Goal: Information Seeking & Learning: Find specific page/section

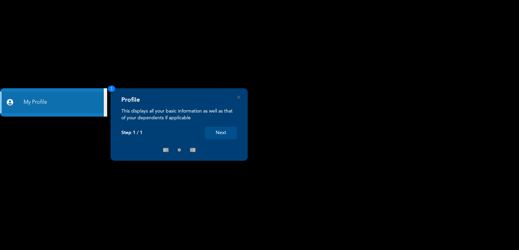
click at [221, 131] on button "Next" at bounding box center [221, 133] width 32 height 12
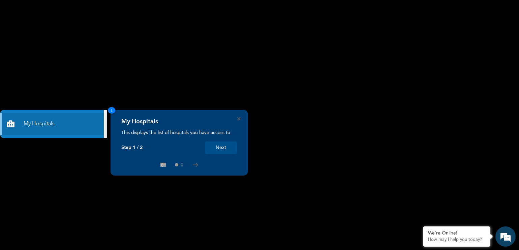
click at [221, 146] on button "Next" at bounding box center [221, 148] width 32 height 12
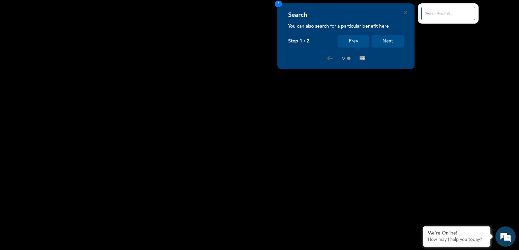
click at [426, 14] on input "text" at bounding box center [448, 13] width 54 height 13
click at [427, 12] on input "text" at bounding box center [448, 13] width 54 height 13
click at [387, 39] on button "Next" at bounding box center [388, 41] width 32 height 12
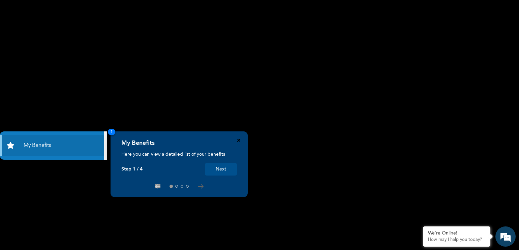
click at [239, 139] on icon "Close" at bounding box center [238, 140] width 3 height 3
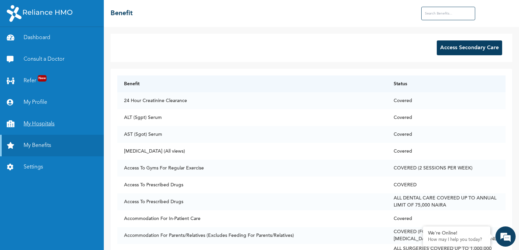
click at [64, 118] on link "My Hospitals" at bounding box center [52, 124] width 104 height 22
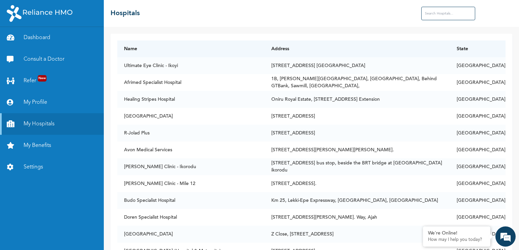
click at [429, 14] on input "text" at bounding box center [448, 13] width 54 height 13
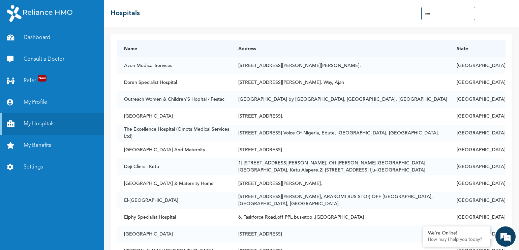
type input "o"
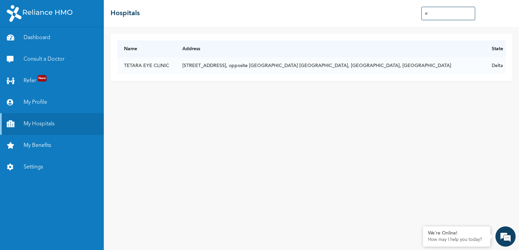
type input "s"
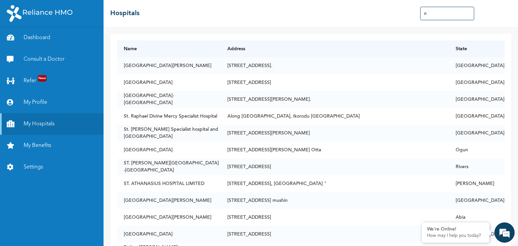
click at [432, 13] on input "st." at bounding box center [447, 13] width 54 height 13
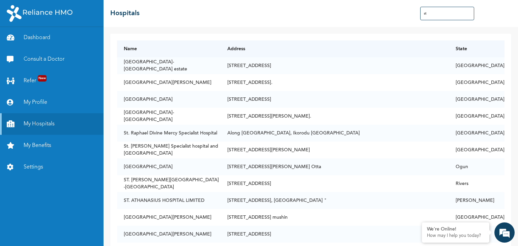
type input "s"
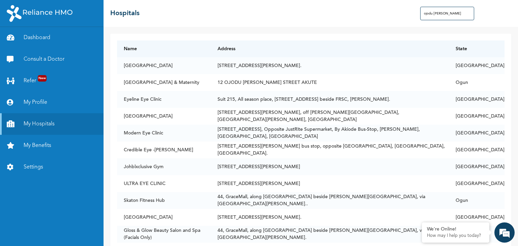
type input "ojodu [PERSON_NAME]"
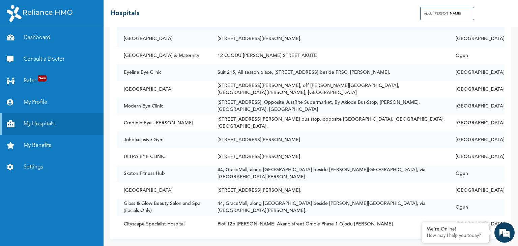
scroll to position [32, 0]
drag, startPoint x: 444, startPoint y: 13, endPoint x: 416, endPoint y: 17, distance: 28.5
click at [416, 17] on div "☰ Hospitals ojodu [PERSON_NAME]" at bounding box center [310, 13] width 414 height 27
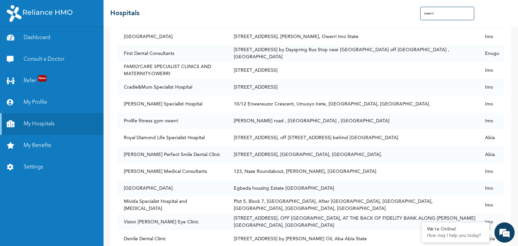
scroll to position [302, 0]
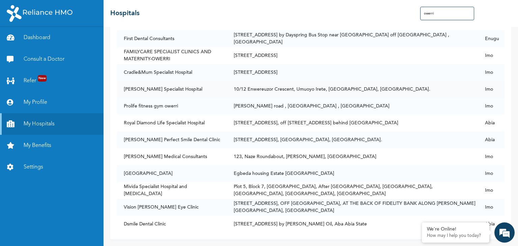
type input "owerri"
click at [208, 81] on td "[PERSON_NAME] Specialist Hospital" at bounding box center [172, 89] width 110 height 17
click at [57, 61] on link "Consult a Doctor" at bounding box center [51, 60] width 103 height 22
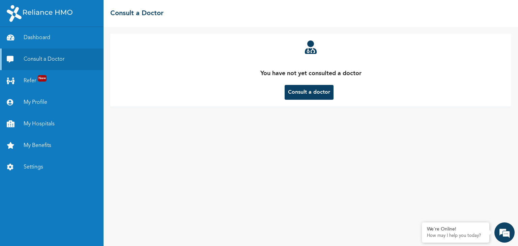
click at [312, 88] on button "Consult a doctor" at bounding box center [309, 92] width 49 height 15
